Goal: Transaction & Acquisition: Subscribe to service/newsletter

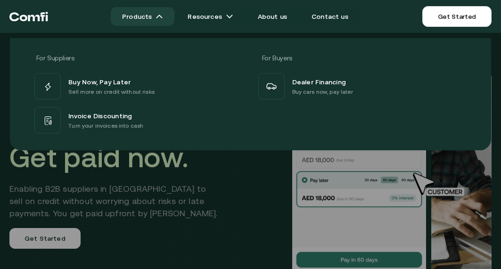
click at [159, 16] on link "Products" at bounding box center [143, 16] width 64 height 19
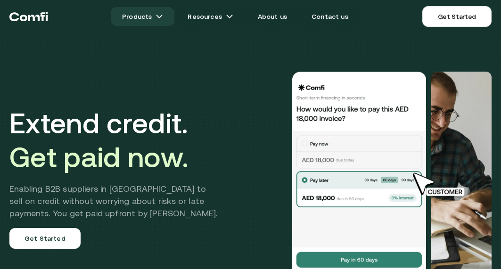
click at [152, 18] on link "Products" at bounding box center [143, 16] width 64 height 19
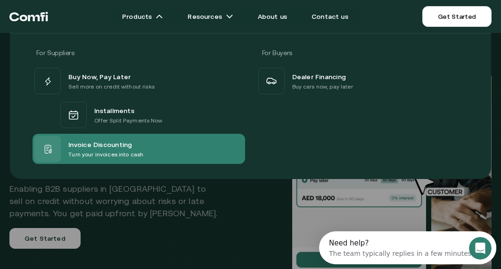
click at [96, 143] on span "Invoice Discounting" at bounding box center [100, 144] width 64 height 11
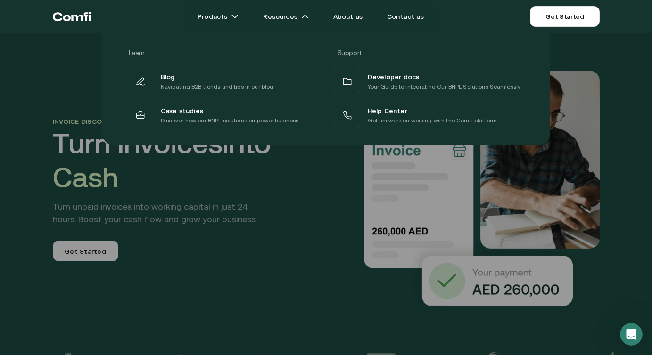
click at [217, 269] on div at bounding box center [326, 210] width 652 height 355
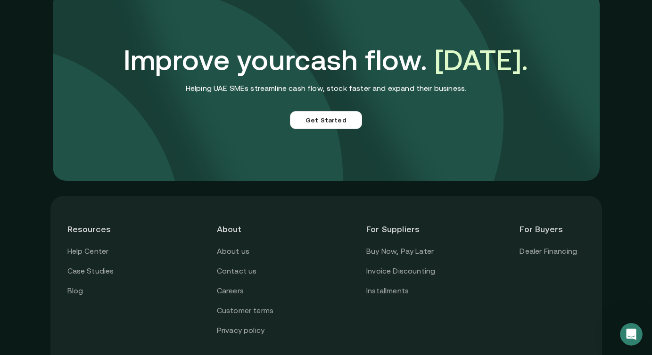
scroll to position [2553, 0]
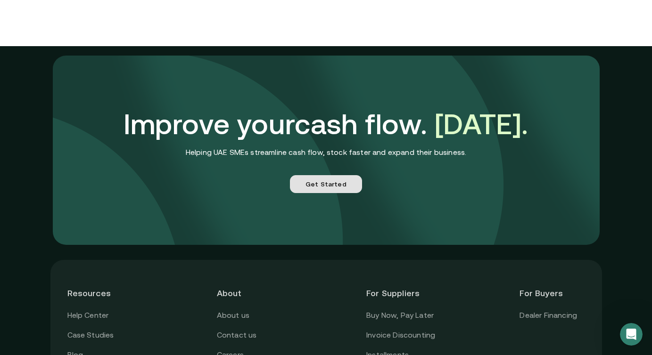
click at [333, 180] on link "Get Started" at bounding box center [326, 184] width 72 height 18
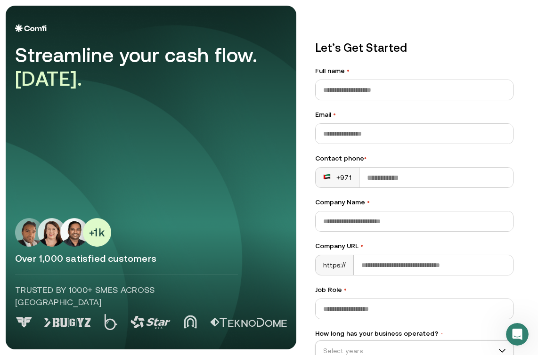
scroll to position [101, 0]
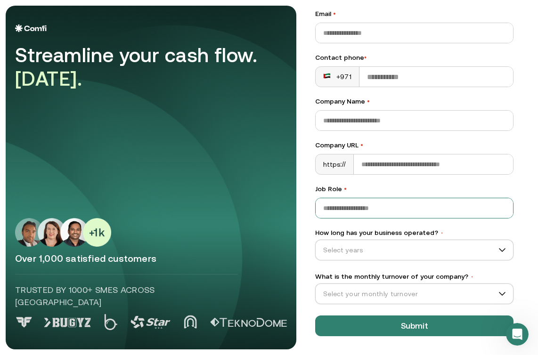
click at [340, 206] on input "Job Role •" at bounding box center [414, 208] width 197 height 20
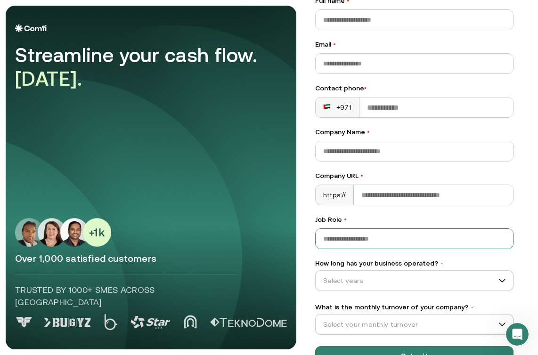
scroll to position [0, 0]
